Goal: Task Accomplishment & Management: Complete application form

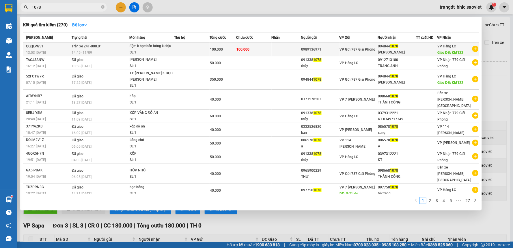
type input "1078"
click at [219, 44] on td "100.000" at bounding box center [222, 50] width 27 height 14
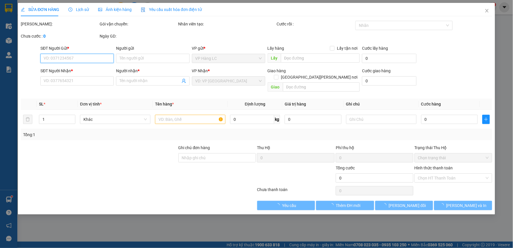
type input "0989136971"
type input "0948441078"
type input "[PERSON_NAME]"
type input "KM122"
type input "100.000"
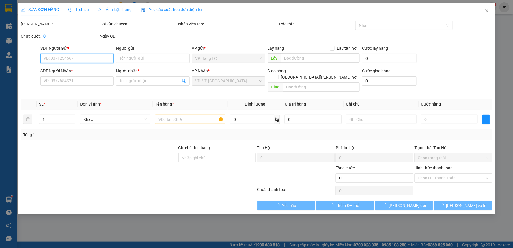
type input "100.000"
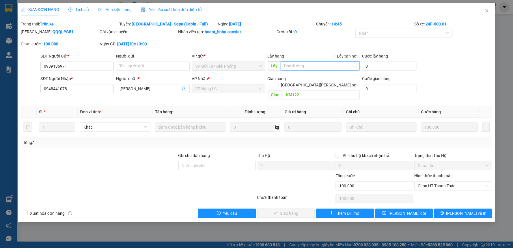
click at [294, 65] on input "text" at bounding box center [320, 65] width 79 height 9
type input "CHÍNH THU"
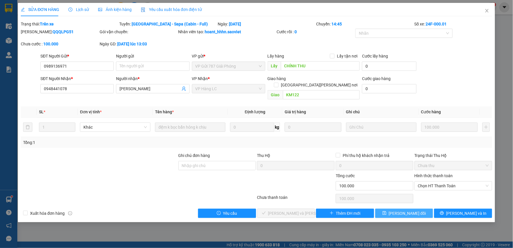
click at [409, 210] on span "[PERSON_NAME] đổi" at bounding box center [407, 213] width 37 height 6
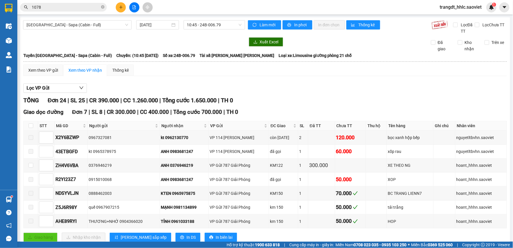
click at [86, 9] on input "1078" at bounding box center [66, 7] width 68 height 6
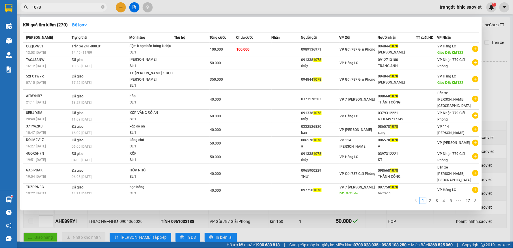
click at [86, 9] on input "1078" at bounding box center [66, 7] width 68 height 6
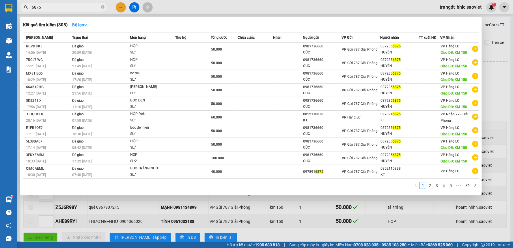
click at [87, 10] on span "6875" at bounding box center [63, 7] width 87 height 9
click at [88, 3] on span "6875" at bounding box center [63, 7] width 87 height 9
click at [86, 4] on input "6875" at bounding box center [66, 7] width 68 height 6
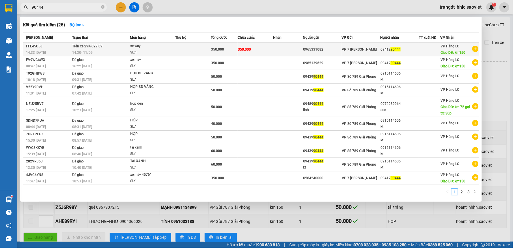
type input "90444"
click at [214, 50] on span "350.000" at bounding box center [217, 49] width 13 height 4
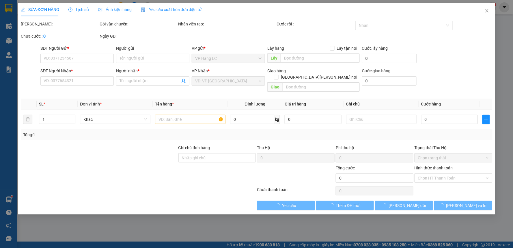
type input "0965331082"
type input "0941290444"
type input "km150"
type input "350.000"
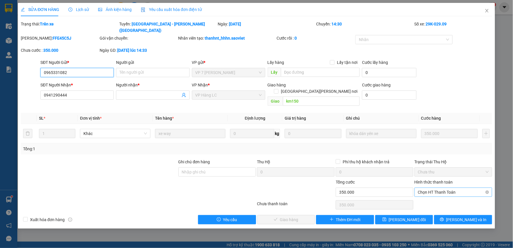
click at [439, 188] on span "Chọn HT Thanh Toán" at bounding box center [453, 192] width 71 height 9
click at [437, 187] on div "Tại văn phòng" at bounding box center [454, 190] width 78 height 9
type input "0"
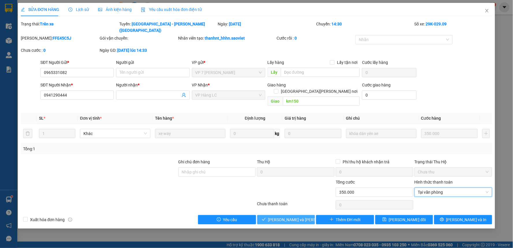
click at [298, 216] on span "[PERSON_NAME] và [PERSON_NAME] hàng" at bounding box center [307, 219] width 78 height 6
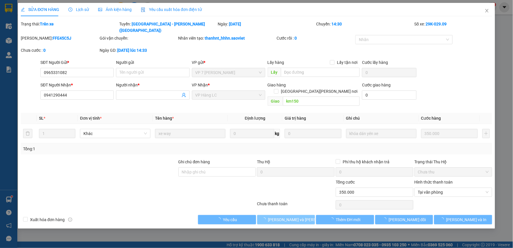
click at [298, 216] on span "[PERSON_NAME] và [PERSON_NAME] hàng" at bounding box center [307, 219] width 78 height 6
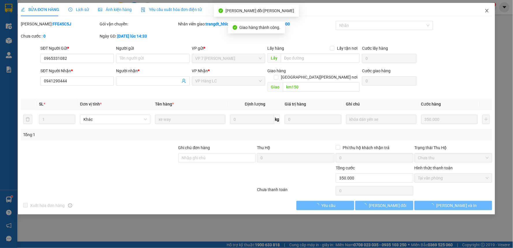
click at [486, 10] on icon "close" at bounding box center [486, 10] width 5 height 5
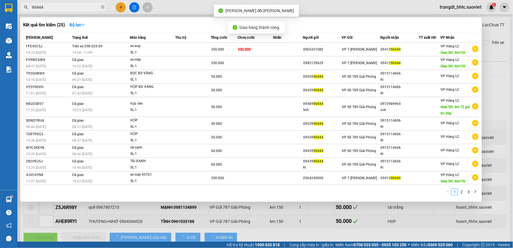
click at [70, 6] on input "90444" at bounding box center [66, 7] width 68 height 6
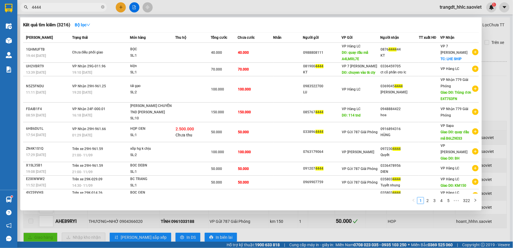
click at [79, 6] on input "4444" at bounding box center [66, 7] width 68 height 6
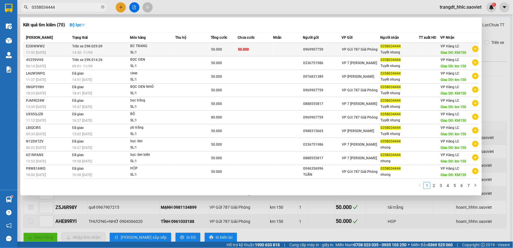
type input "0358034444"
click at [237, 50] on td "50.000" at bounding box center [255, 50] width 36 height 14
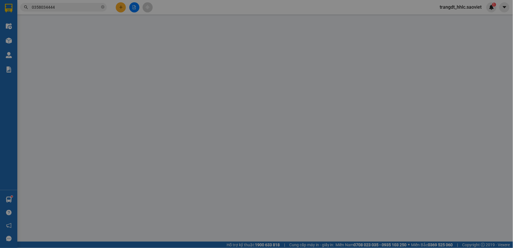
type input "0969907759"
type input "0358034444"
type input "Tuyết nhung"
type input "KM150"
type input "50.000"
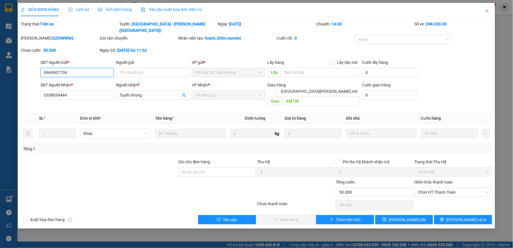
drag, startPoint x: 436, startPoint y: 179, endPoint x: 436, endPoint y: 184, distance: 4.6
click at [436, 188] on span "Chọn HT Thanh Toán" at bounding box center [453, 192] width 71 height 9
click at [436, 189] on div "Tại văn phòng" at bounding box center [453, 191] width 71 height 6
type input "0"
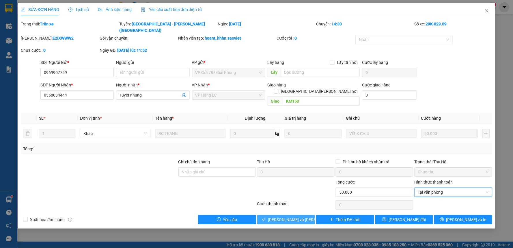
click at [305, 215] on button "[PERSON_NAME] và [PERSON_NAME] hàng" at bounding box center [286, 219] width 58 height 9
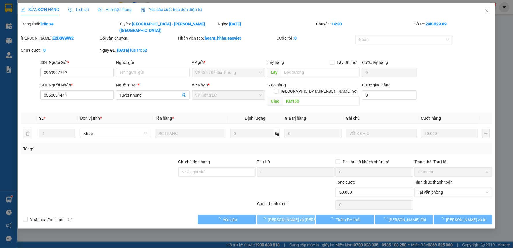
click at [305, 215] on button "[PERSON_NAME] và [PERSON_NAME] hàng" at bounding box center [286, 219] width 58 height 9
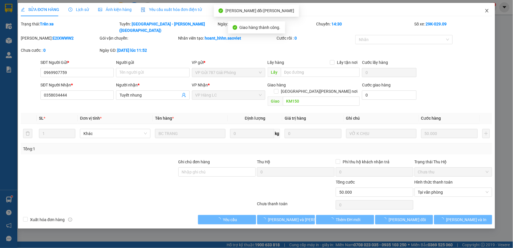
click at [484, 14] on span "Close" at bounding box center [487, 11] width 16 height 16
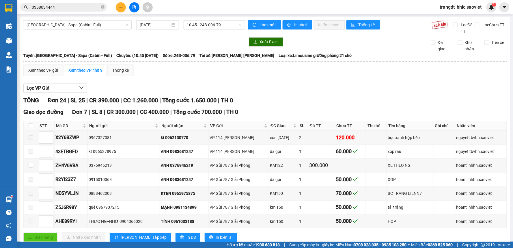
click at [59, 8] on input "0358034444" at bounding box center [66, 7] width 68 height 6
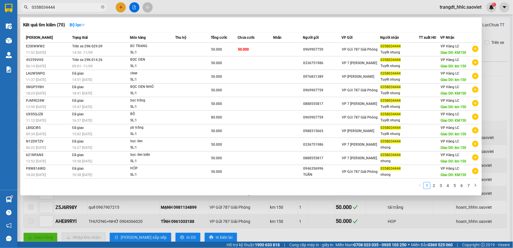
click at [59, 8] on input "0358034444" at bounding box center [66, 7] width 68 height 6
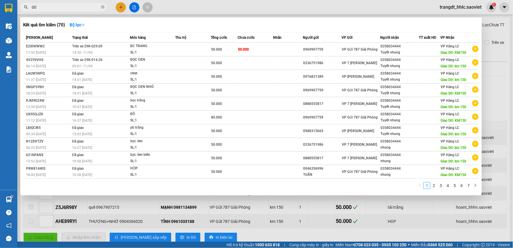
type input "0"
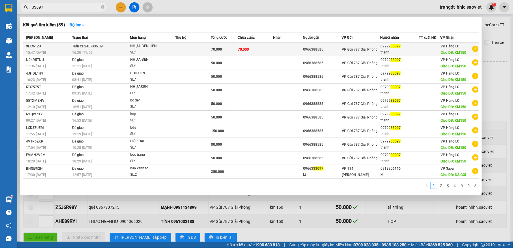
type input "33097"
click at [245, 48] on span "70.000" at bounding box center [243, 49] width 11 height 4
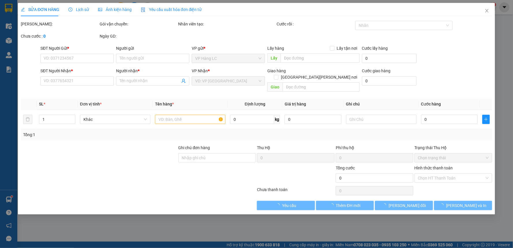
type input "0966388585"
type input "0979933097"
type input "thanh"
type input "KM150"
type input "70.000"
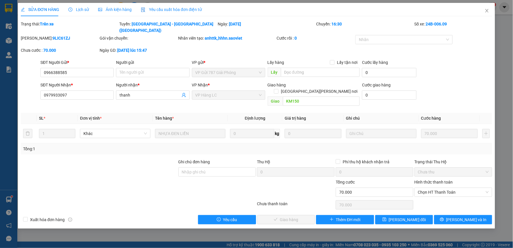
click at [440, 179] on div "Hình thức thanh toán" at bounding box center [453, 183] width 78 height 9
drag, startPoint x: 436, startPoint y: 184, endPoint x: 439, endPoint y: 185, distance: 3.6
click at [437, 184] on div "Hình thức thanh toán Chọn HT Thanh Toán" at bounding box center [453, 189] width 78 height 20
click at [450, 179] on div "Hình thức thanh toán" at bounding box center [453, 183] width 78 height 9
drag, startPoint x: 447, startPoint y: 179, endPoint x: 446, endPoint y: 183, distance: 4.5
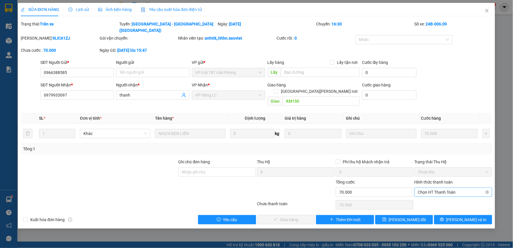
click at [447, 188] on span "Chọn HT Thanh Toán" at bounding box center [453, 192] width 71 height 9
click at [444, 190] on div "Tại văn phòng" at bounding box center [453, 191] width 71 height 6
type input "0"
click at [306, 215] on button "[PERSON_NAME] và [PERSON_NAME] hàng" at bounding box center [286, 219] width 58 height 9
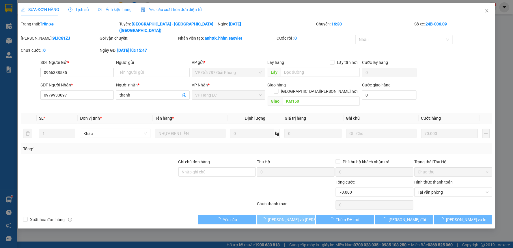
click at [306, 215] on button "[PERSON_NAME] và [PERSON_NAME] hàng" at bounding box center [286, 219] width 58 height 9
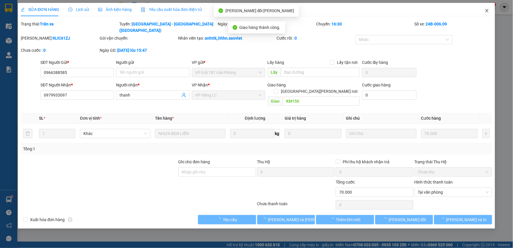
click at [485, 10] on icon "close" at bounding box center [486, 10] width 5 height 5
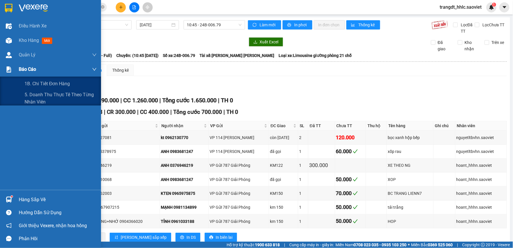
click at [29, 70] on span "Báo cáo" at bounding box center [27, 68] width 17 height 7
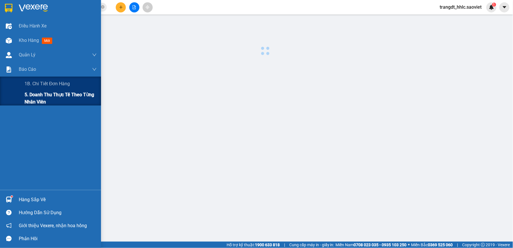
click at [37, 97] on span "5. Doanh thu thực tế theo từng nhân viên" at bounding box center [61, 98] width 72 height 14
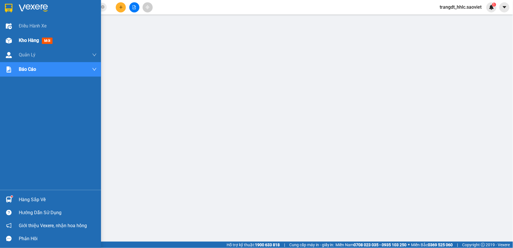
click at [28, 38] on span "Kho hàng" at bounding box center [29, 40] width 20 height 5
click at [103, 6] on icon "close-circle" at bounding box center [102, 6] width 3 height 3
click at [39, 41] on span "Kho hàng" at bounding box center [29, 40] width 20 height 5
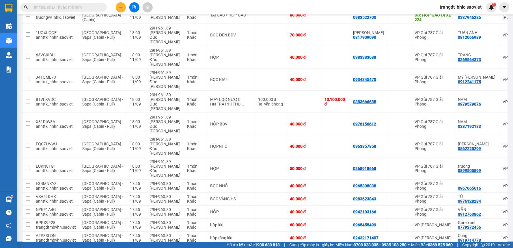
scroll to position [1478, 0]
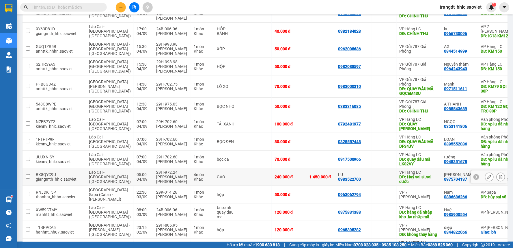
scroll to position [1476, 0]
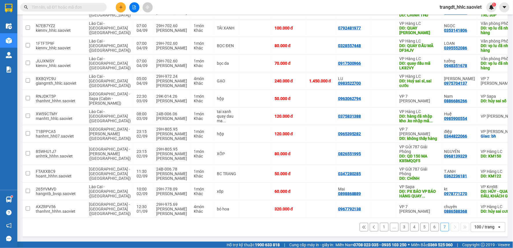
click at [381, 227] on button "1" at bounding box center [384, 226] width 9 height 9
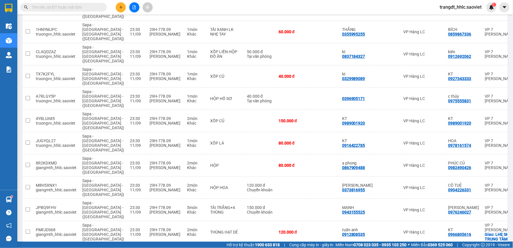
scroll to position [1222, 0]
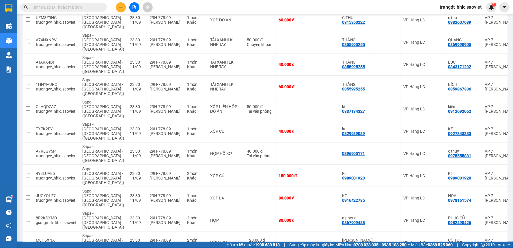
click at [76, 7] on input "text" at bounding box center [66, 7] width 68 height 6
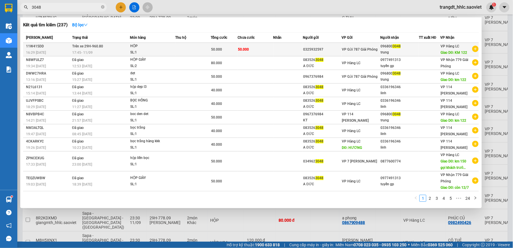
type input "3048"
click at [255, 51] on td "50.000" at bounding box center [255, 50] width 36 height 14
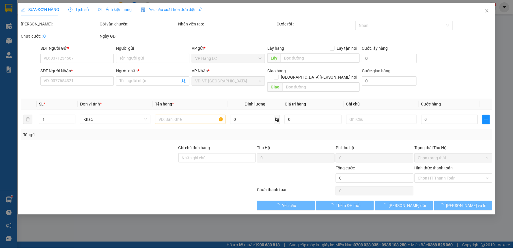
type input "0325932597"
type input "0968003048"
type input "trung"
type input "KM 122"
type input "50.000"
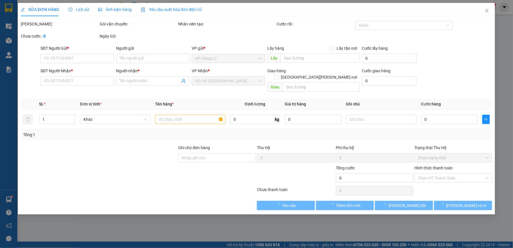
type input "50.000"
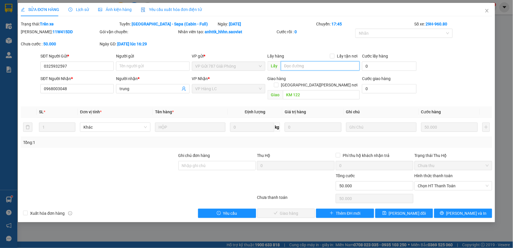
click at [295, 65] on input "text" at bounding box center [320, 65] width 79 height 9
type input "CHÍNH THU"
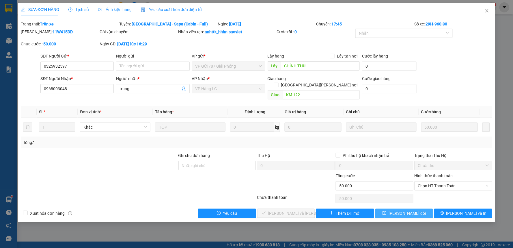
click at [408, 210] on span "[PERSON_NAME] đổi" at bounding box center [407, 213] width 37 height 6
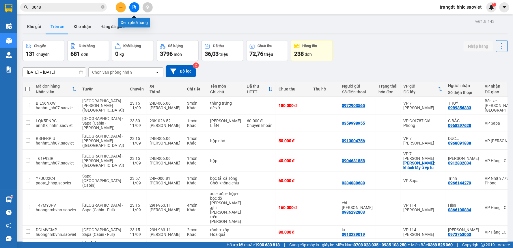
click at [136, 8] on button at bounding box center [134, 7] width 10 height 10
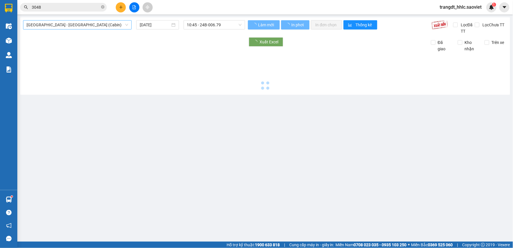
click at [45, 27] on span "[GEOGRAPHIC_DATA] - [GEOGRAPHIC_DATA] (Cabin)" at bounding box center [78, 24] width 102 height 9
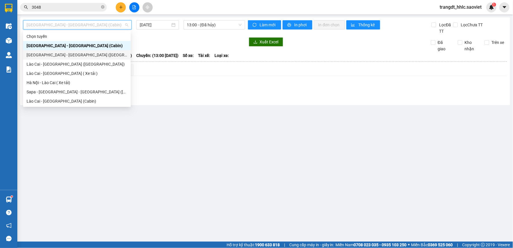
click at [82, 53] on div "[GEOGRAPHIC_DATA] - [GEOGRAPHIC_DATA] ([GEOGRAPHIC_DATA])" at bounding box center [77, 55] width 101 height 6
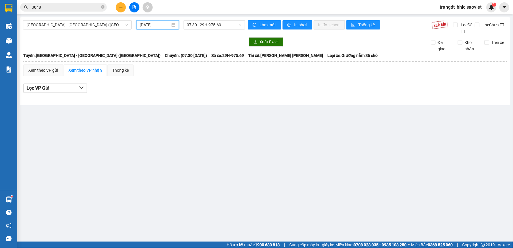
click at [154, 27] on input "[DATE]" at bounding box center [155, 25] width 30 height 6
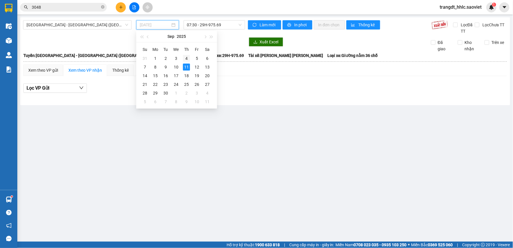
click at [186, 58] on div "4" at bounding box center [186, 58] width 7 height 7
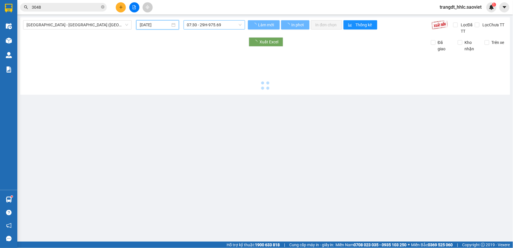
type input "[DATE]"
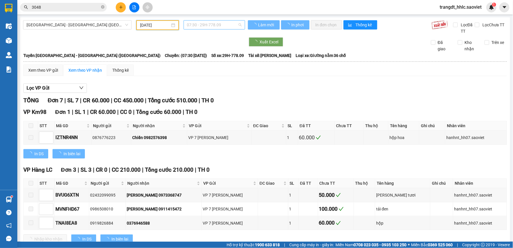
click at [208, 23] on span "07:30 - 29H-778.09" at bounding box center [214, 24] width 55 height 9
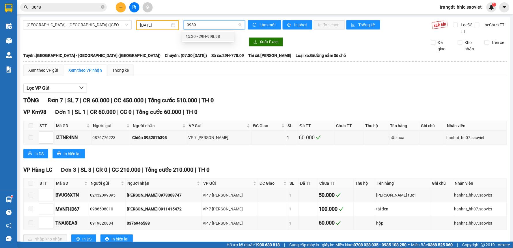
type input "99898"
click at [224, 36] on div "15:30 - 29H-998.98" at bounding box center [208, 36] width 45 height 6
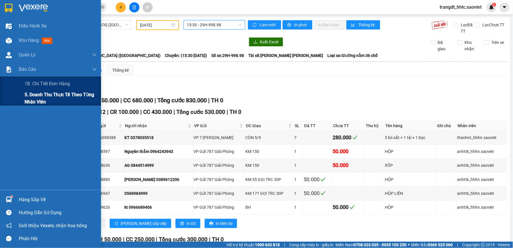
drag, startPoint x: 31, startPoint y: 96, endPoint x: 35, endPoint y: 95, distance: 4.1
click at [32, 96] on span "5. Doanh thu thực tế theo từng nhân viên" at bounding box center [61, 98] width 72 height 14
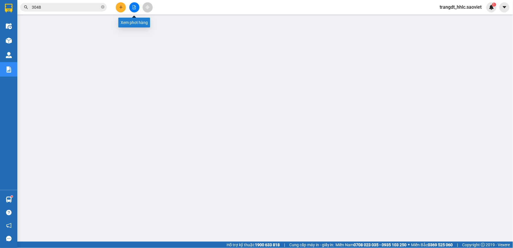
click at [134, 6] on icon "file-add" at bounding box center [134, 7] width 4 height 4
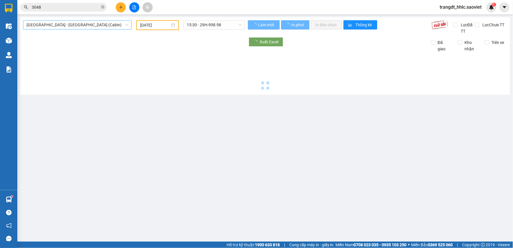
type input "[DATE]"
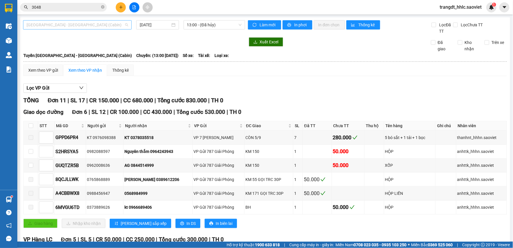
click at [77, 23] on span "[GEOGRAPHIC_DATA] - [GEOGRAPHIC_DATA] (Cabin)" at bounding box center [78, 24] width 102 height 9
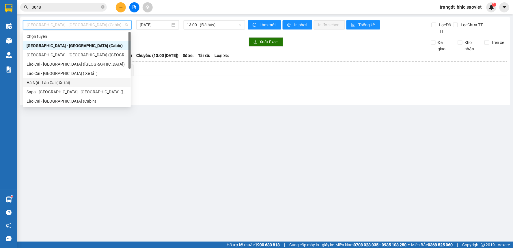
scroll to position [46, 0]
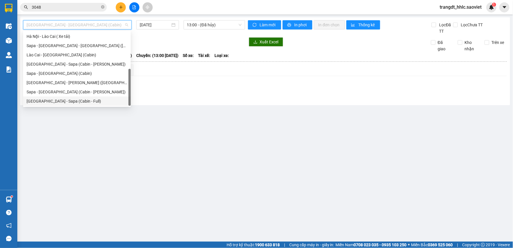
click at [81, 98] on div "[GEOGRAPHIC_DATA] - Sapa (Cabin - Full)" at bounding box center [77, 101] width 101 height 6
type input "[DATE]"
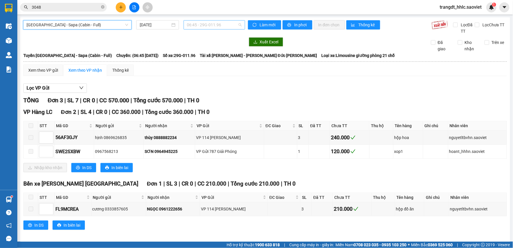
click at [220, 24] on span "06:45 - 29G-011.96" at bounding box center [214, 24] width 55 height 9
type input "2371"
click at [98, 25] on span "[GEOGRAPHIC_DATA] - Sapa (Cabin - Full)" at bounding box center [78, 24] width 102 height 9
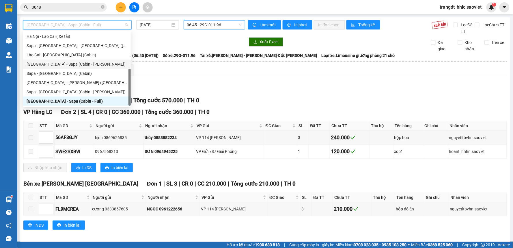
click at [82, 61] on div "[GEOGRAPHIC_DATA] - Sapa (Cabin - [PERSON_NAME])" at bounding box center [77, 64] width 101 height 6
type input "[DATE]"
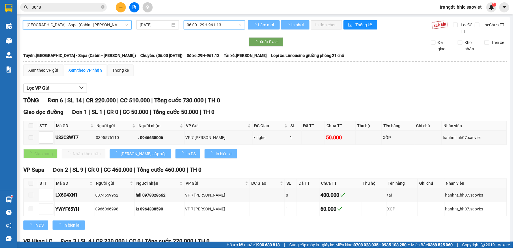
click at [209, 23] on span "06:00 - 29H-961.13" at bounding box center [214, 24] width 55 height 9
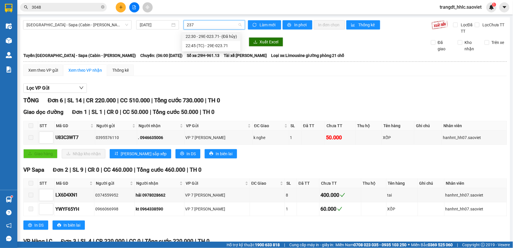
type input "2371"
click at [211, 43] on div "22:45 (TC) - 29E-023.71" at bounding box center [211, 45] width 51 height 6
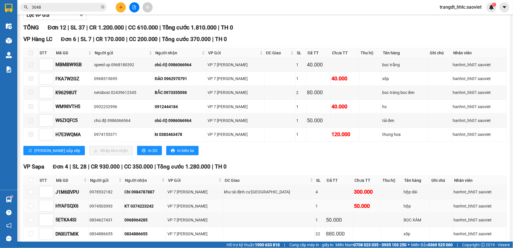
scroll to position [46, 0]
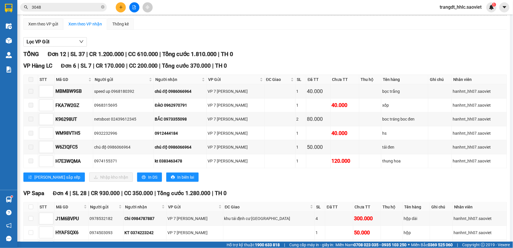
click at [312, 46] on div "Lọc VP Gửi" at bounding box center [264, 42] width 483 height 10
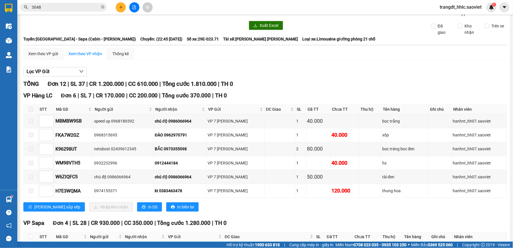
scroll to position [0, 0]
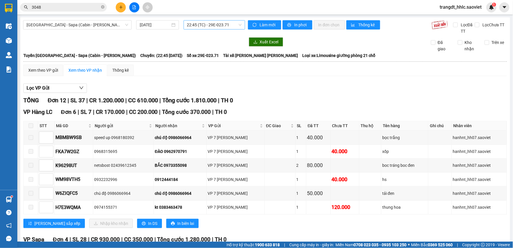
click at [130, 43] on div at bounding box center [134, 41] width 222 height 9
click at [458, 9] on span "trangdt_hhlc.saoviet" at bounding box center [460, 6] width 51 height 7
click at [457, 20] on span "Đăng xuất" at bounding box center [463, 18] width 39 height 6
